Goal: Check status: Check status

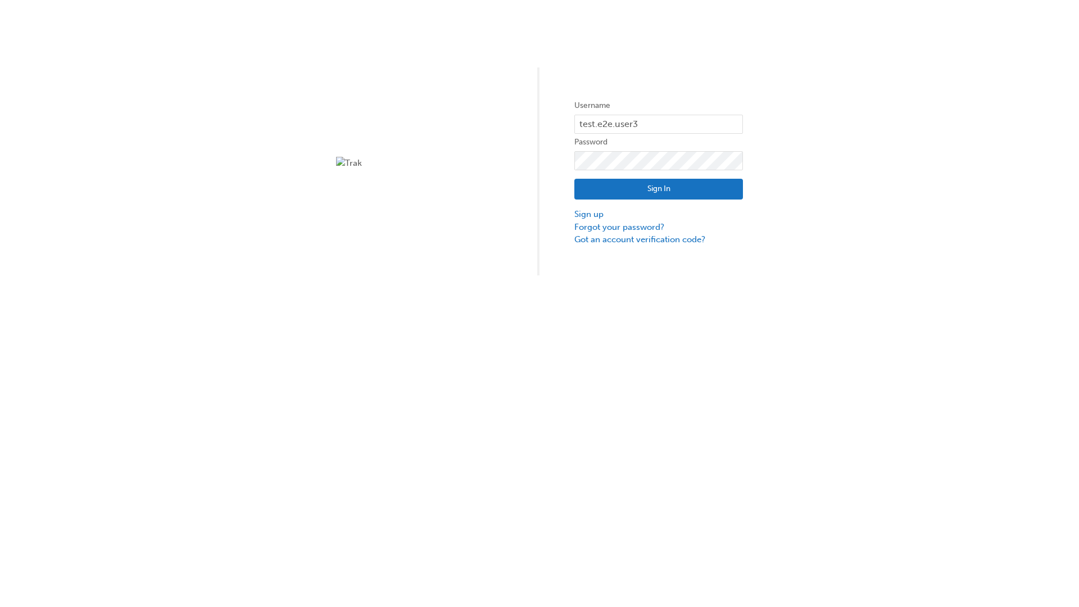
type input "test.e2e.user31"
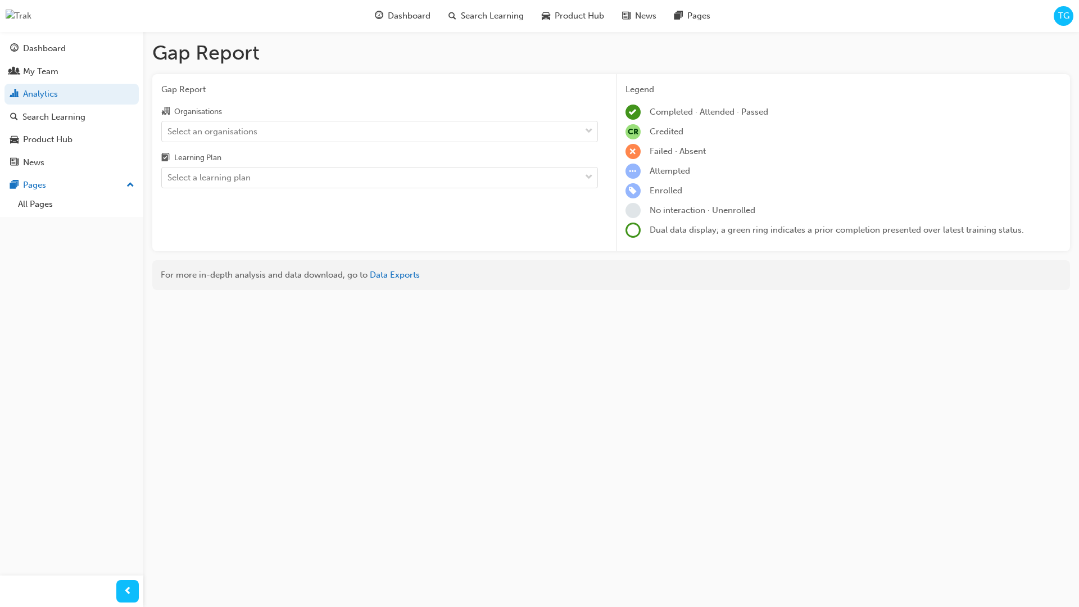
click at [169, 131] on input "Organisations Select an organisations" at bounding box center [168, 131] width 1 height 10
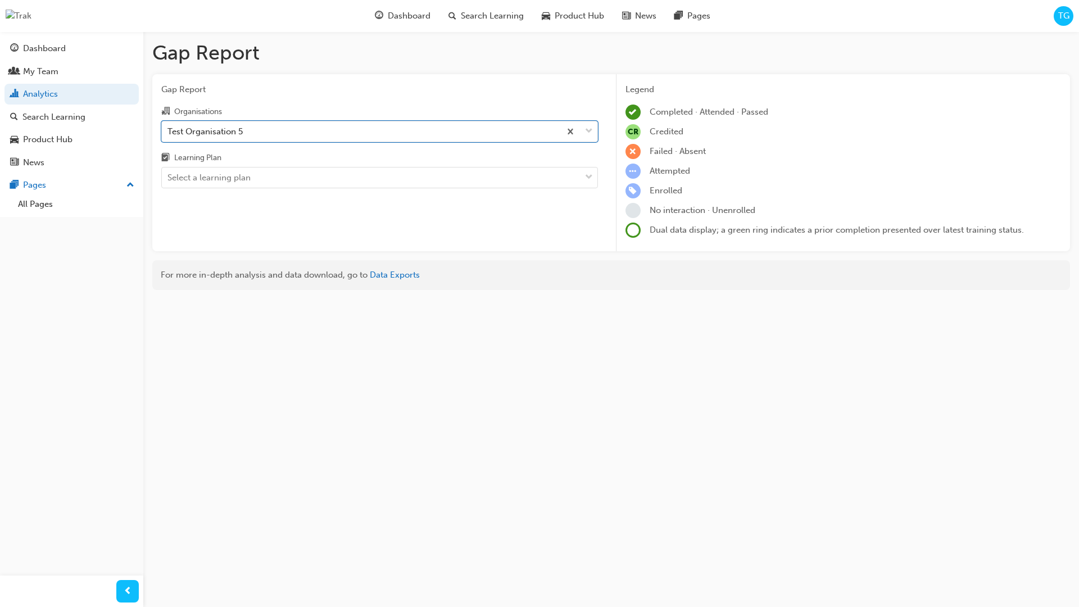
click at [169, 178] on input "Learning Plan Select a learning plan" at bounding box center [168, 178] width 1 height 10
